Goal: Task Accomplishment & Management: Use online tool/utility

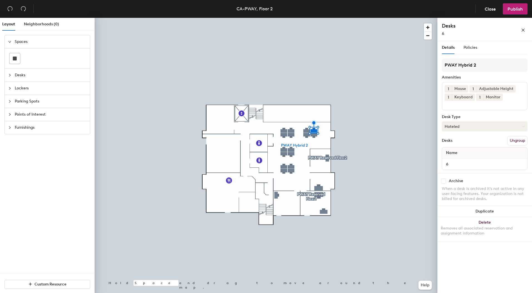
click at [464, 125] on button "Hoteled" at bounding box center [485, 126] width 86 height 10
click at [469, 45] on span "Policies" at bounding box center [471, 47] width 14 height 5
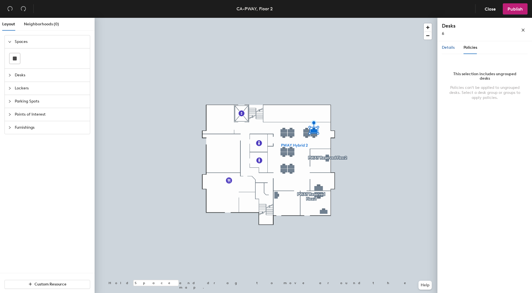
click at [446, 48] on span "Details" at bounding box center [448, 47] width 13 height 5
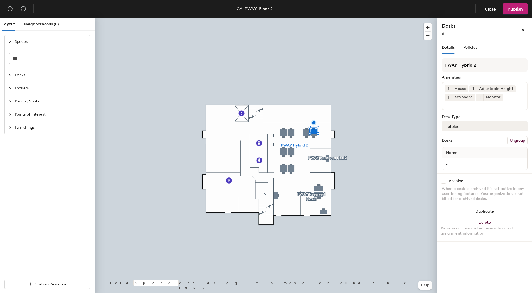
click at [465, 127] on button "Hoteled" at bounding box center [485, 126] width 86 height 10
click at [465, 126] on button "Hoteled" at bounding box center [485, 126] width 86 height 10
click at [475, 66] on input "PWAY Hybrid 2" at bounding box center [485, 64] width 86 height 13
click at [474, 52] on div "Policies" at bounding box center [471, 47] width 14 height 13
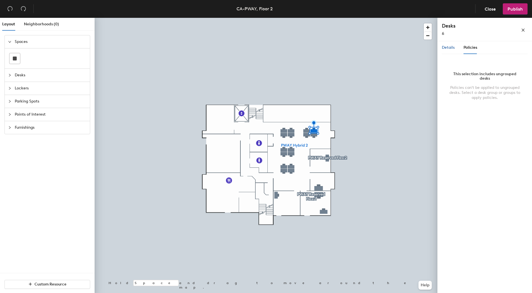
click at [444, 49] on span "Details" at bounding box center [448, 47] width 13 height 5
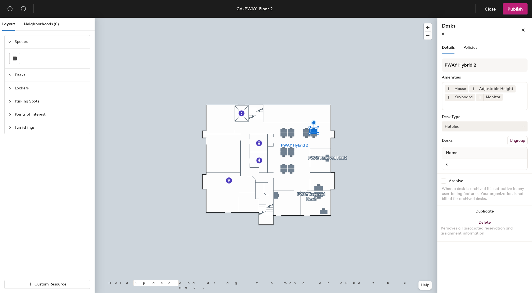
click at [464, 126] on button "Hoteled" at bounding box center [485, 126] width 86 height 10
click at [471, 127] on button "Hoteled" at bounding box center [485, 126] width 86 height 10
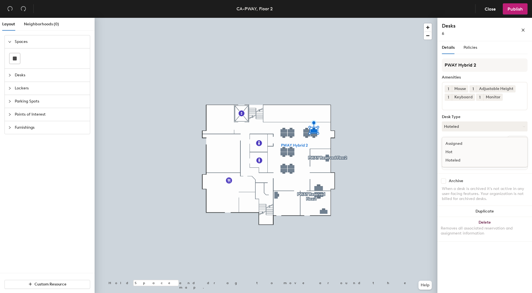
click at [463, 142] on div "Assigned" at bounding box center [470, 143] width 56 height 8
click at [512, 6] on button "Publish" at bounding box center [515, 8] width 25 height 11
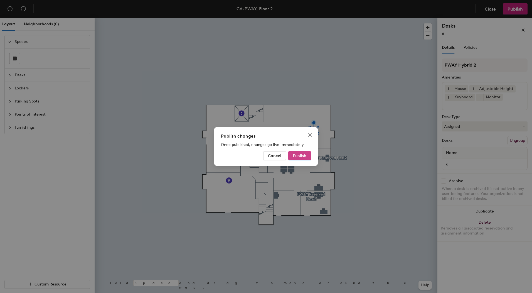
click at [294, 154] on span "Publish" at bounding box center [299, 155] width 13 height 5
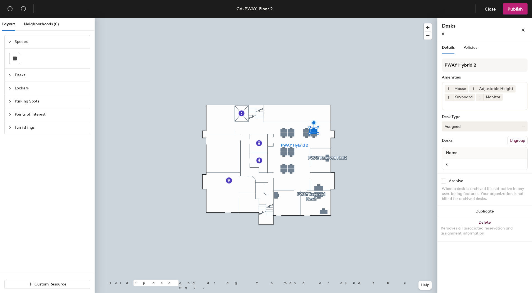
click at [460, 124] on button "Assigned" at bounding box center [485, 126] width 86 height 10
click at [462, 159] on div "Hoteled" at bounding box center [470, 160] width 56 height 8
click at [515, 11] on span "Publish" at bounding box center [514, 8] width 15 height 5
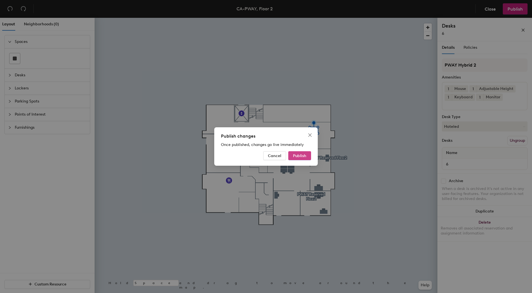
click at [304, 156] on span "Publish" at bounding box center [299, 155] width 13 height 5
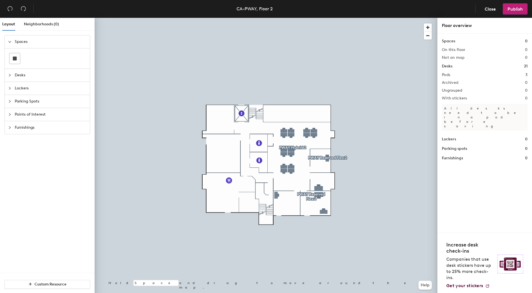
click at [506, 73] on div "Pods 3" at bounding box center [485, 75] width 86 height 4
click at [487, 10] on span "Close" at bounding box center [490, 8] width 11 height 5
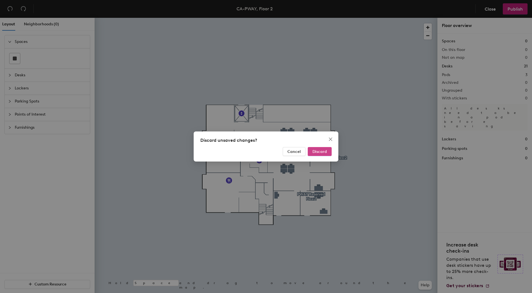
click at [323, 150] on span "Discard" at bounding box center [319, 151] width 14 height 5
